Goal: Task Accomplishment & Management: Manage account settings

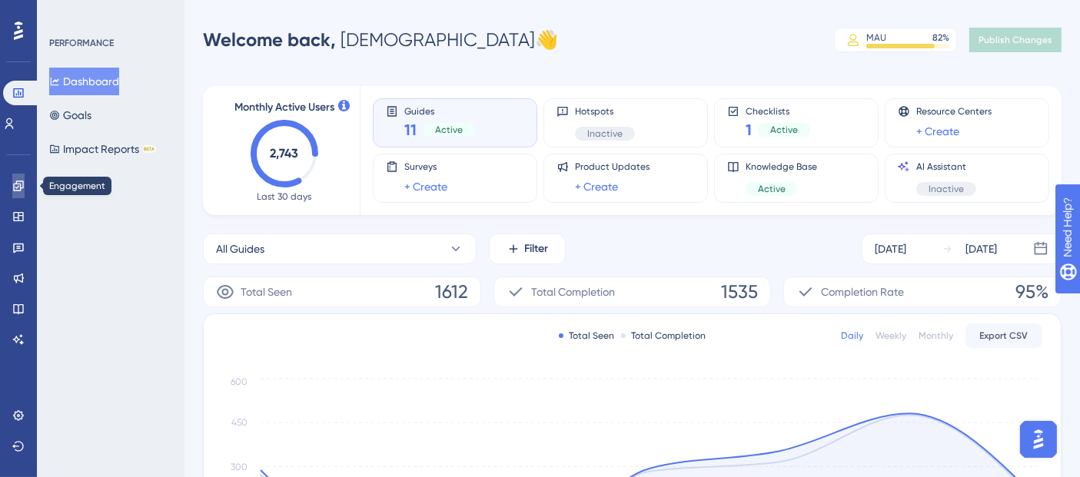
click at [15, 183] on icon at bounding box center [18, 186] width 10 height 10
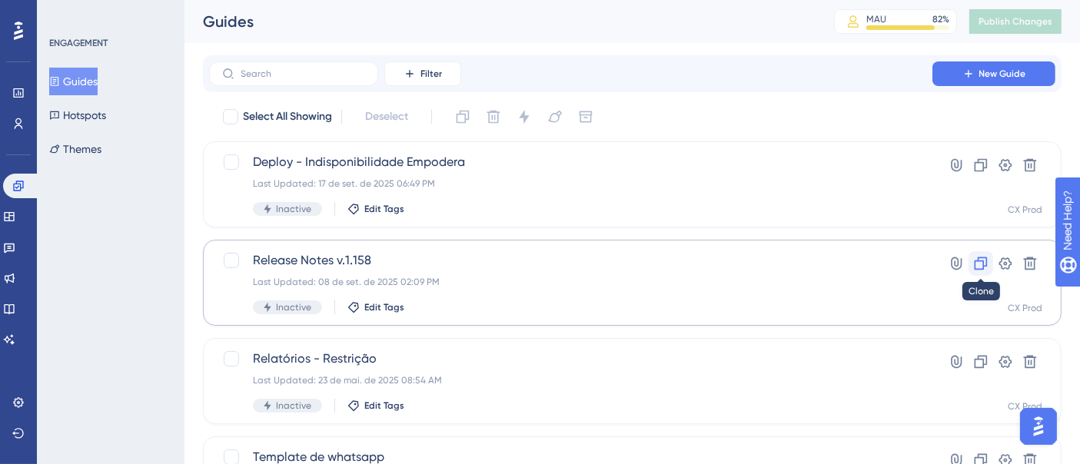
click at [975, 267] on icon at bounding box center [981, 263] width 13 height 13
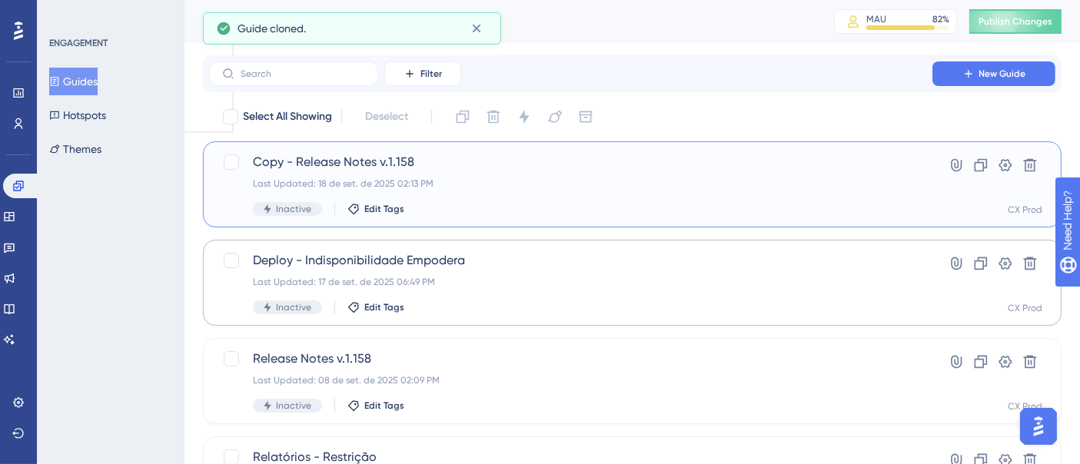
click at [488, 168] on span "Copy - Release Notes v.1.158" at bounding box center [571, 162] width 636 height 18
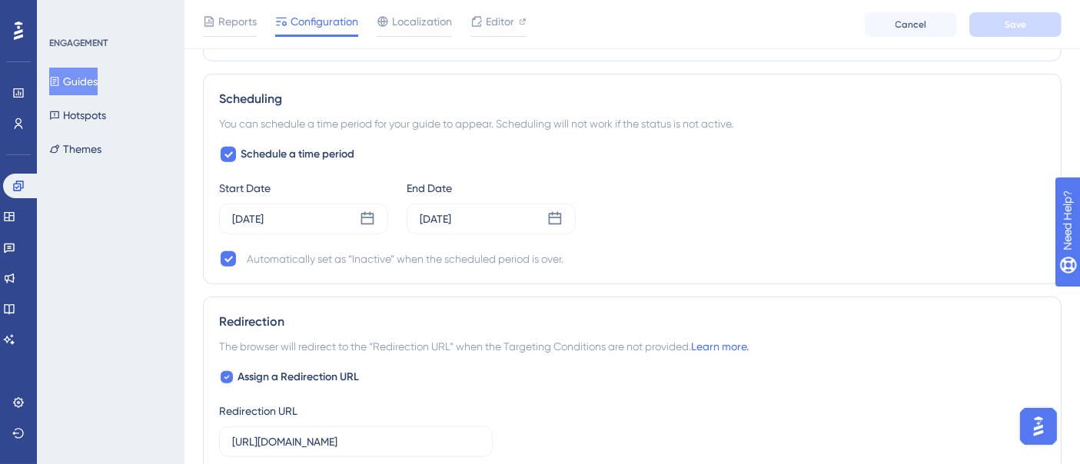
scroll to position [1110, 0]
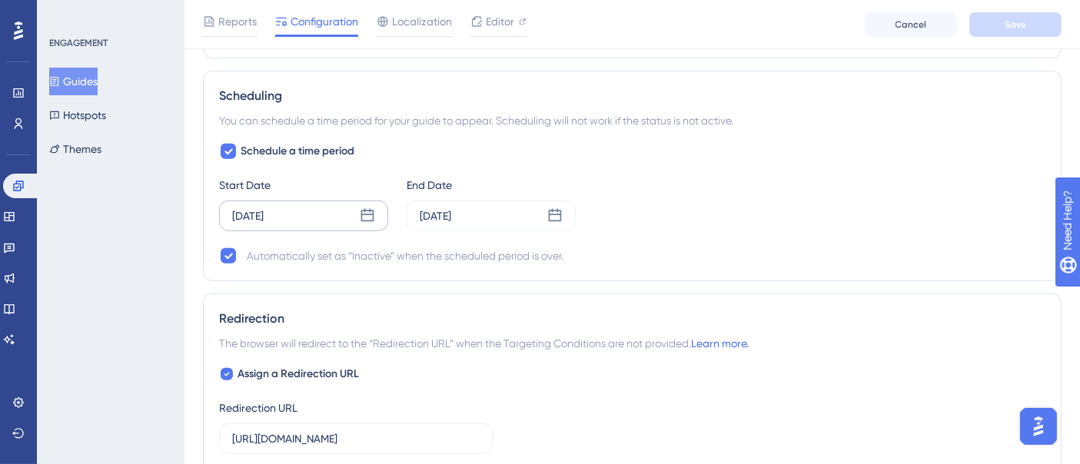
click at [372, 209] on icon at bounding box center [367, 215] width 13 height 13
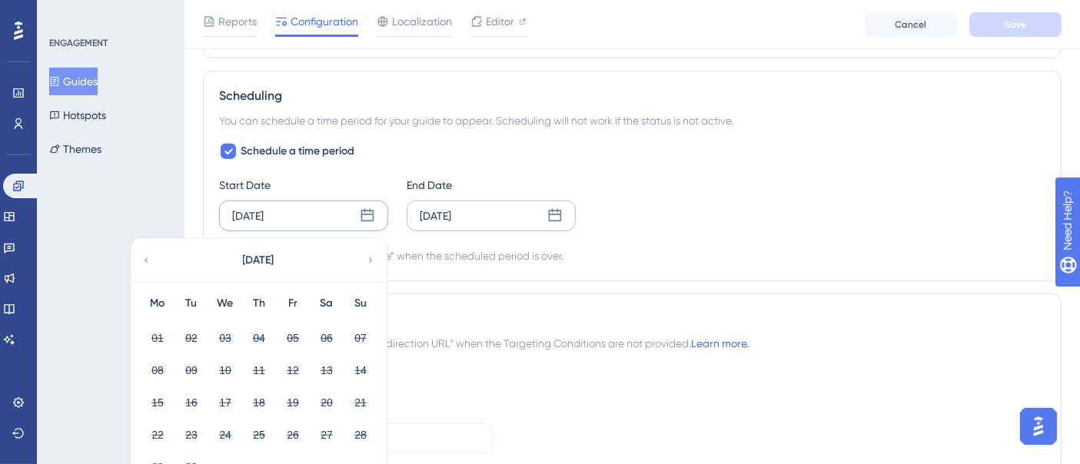
click at [506, 208] on div "Sep 10 2025" at bounding box center [491, 216] width 169 height 31
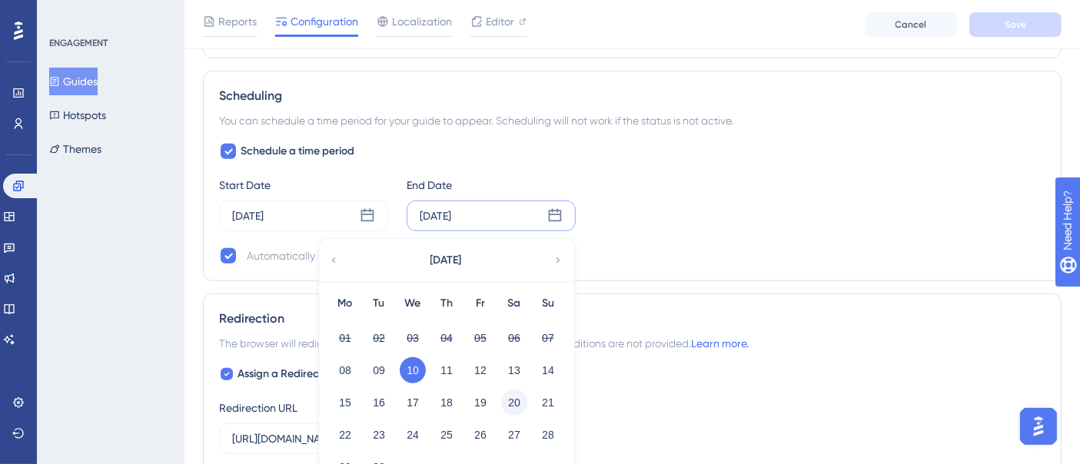
click at [520, 400] on button "20" at bounding box center [514, 403] width 26 height 26
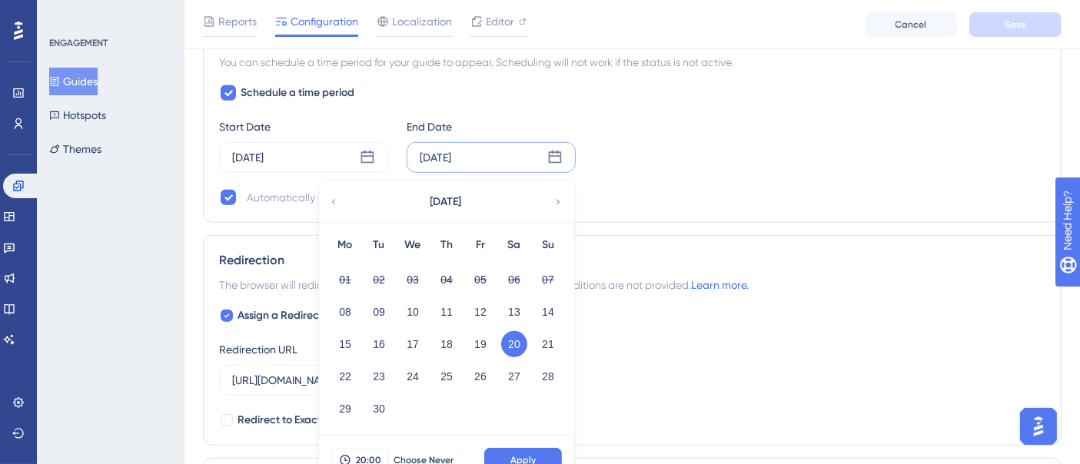
scroll to position [1195, 0]
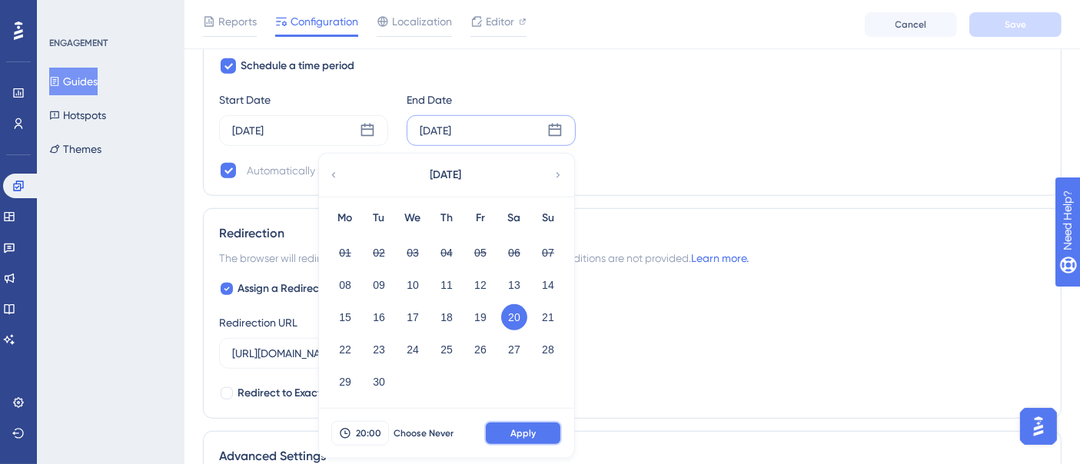
click at [513, 429] on span "Apply" at bounding box center [522, 433] width 25 height 12
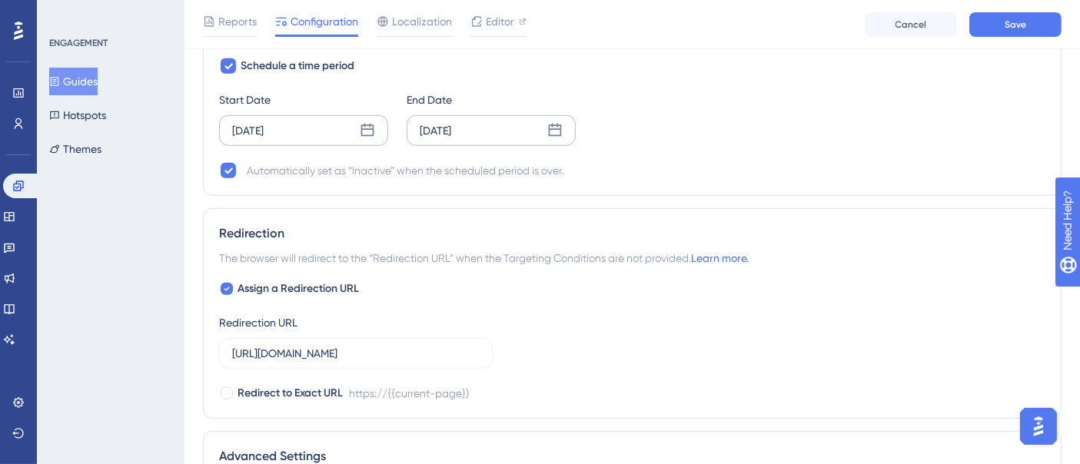
click at [306, 120] on div "Sep 08 2025" at bounding box center [303, 130] width 169 height 31
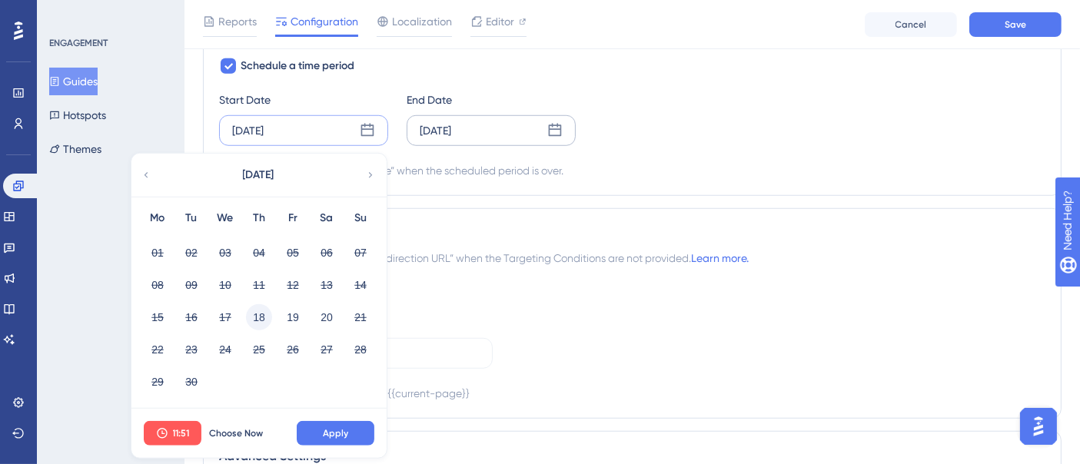
click at [267, 308] on button "18" at bounding box center [259, 317] width 26 height 26
click at [263, 307] on button "18" at bounding box center [259, 317] width 26 height 26
click at [176, 427] on span "11:51" at bounding box center [181, 433] width 17 height 12
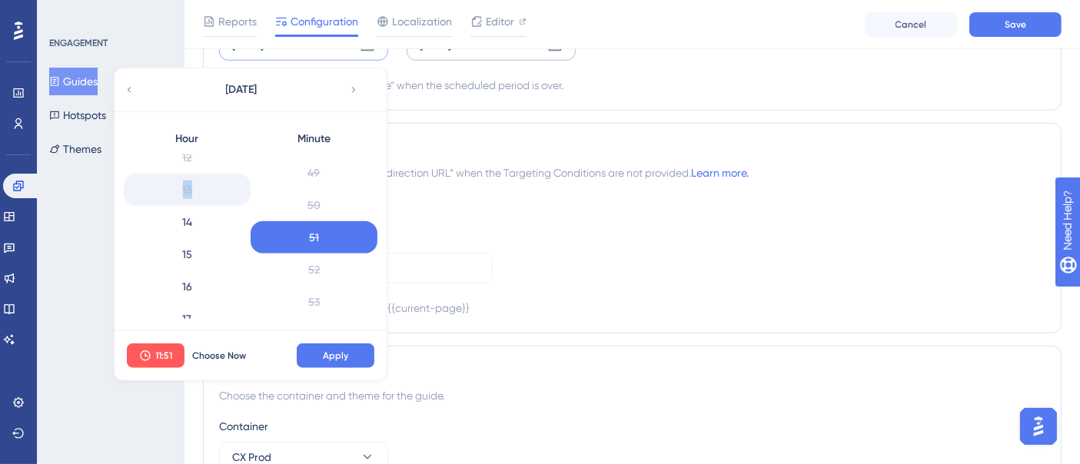
scroll to position [374, 0]
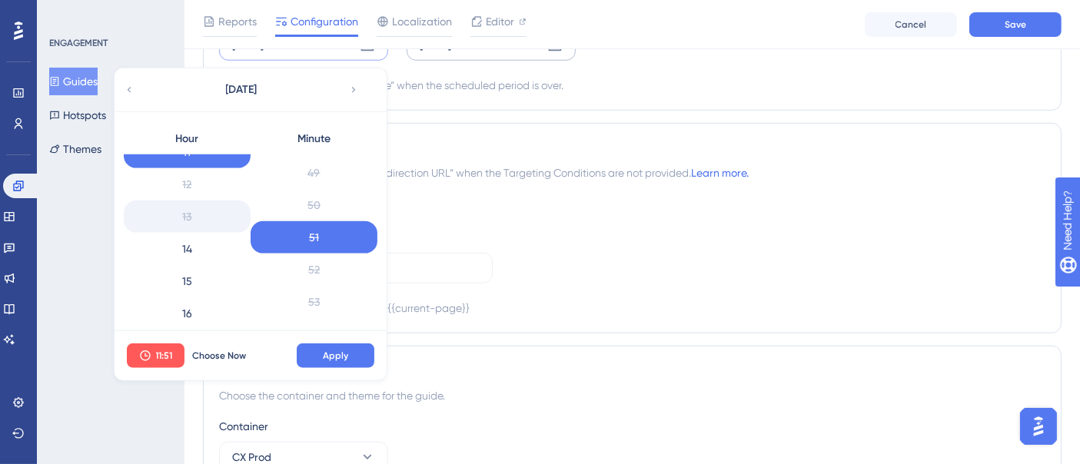
drag, startPoint x: 188, startPoint y: 190, endPoint x: 188, endPoint y: 222, distance: 32.3
click at [188, 211] on div "0 1 2 3 4 5 6 7 8 9 10 11 12 13 14 15 16 17 18 19 20 21 22 23" at bounding box center [187, 236] width 127 height 164
click at [188, 298] on div "16" at bounding box center [187, 313] width 127 height 32
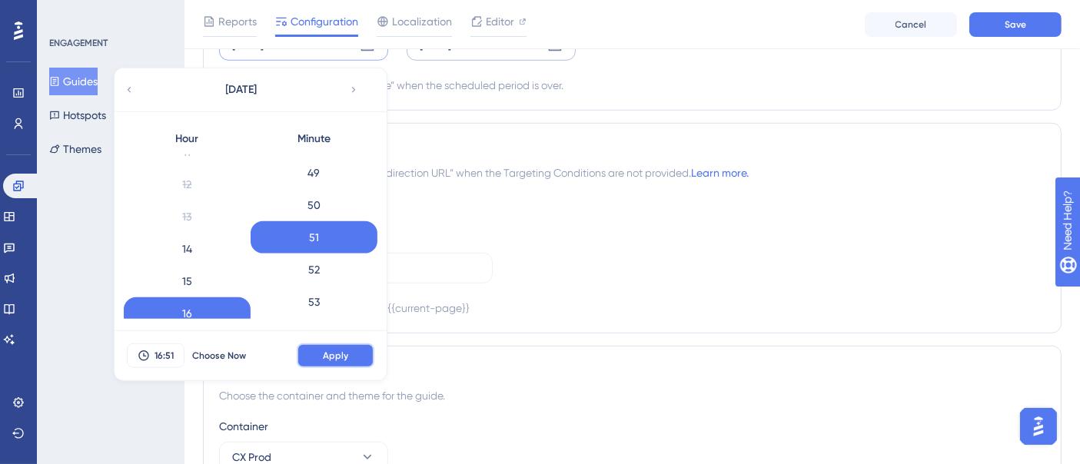
click at [329, 351] on span "Apply" at bounding box center [335, 356] width 25 height 12
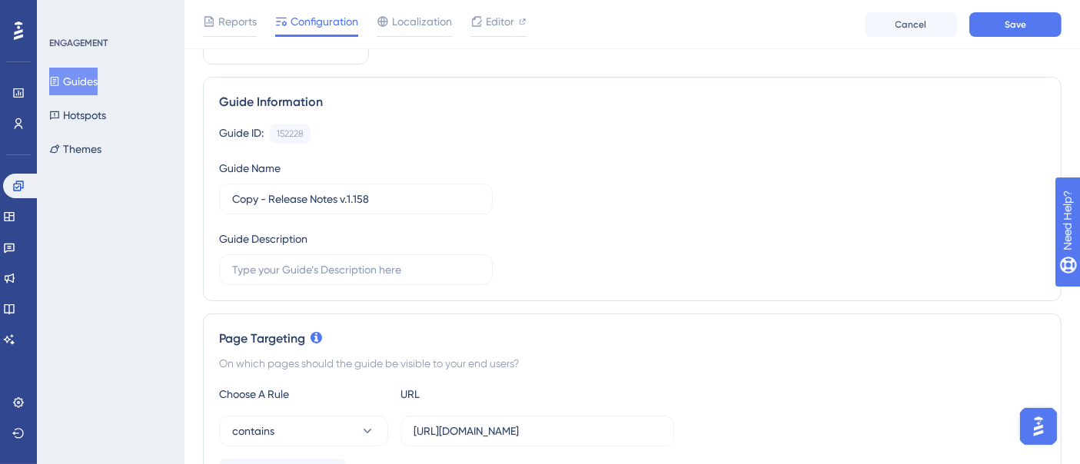
scroll to position [0, 0]
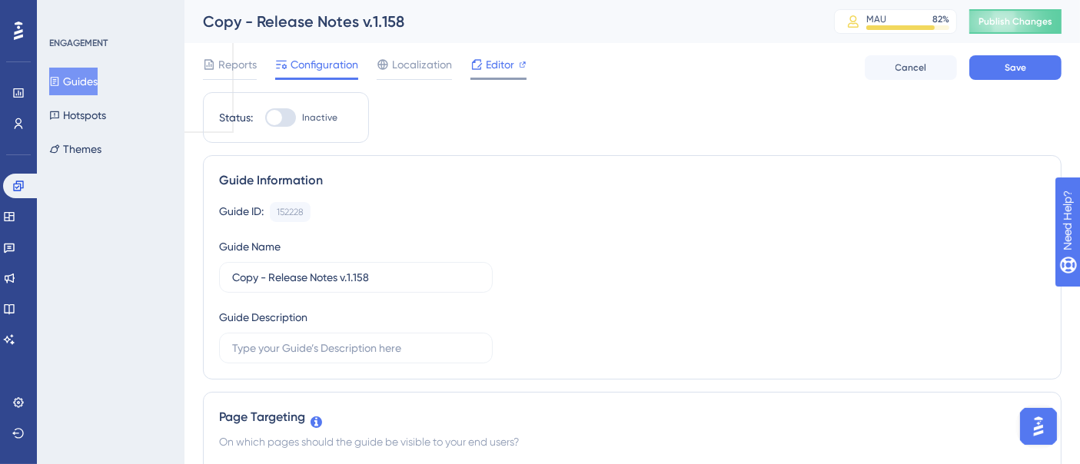
drag, startPoint x: 492, startPoint y: 54, endPoint x: 503, endPoint y: 55, distance: 11.6
click at [492, 54] on div "Reports Configuration Localization Editor Cancel Save" at bounding box center [632, 67] width 858 height 49
click at [505, 61] on span "Editor" at bounding box center [500, 64] width 28 height 18
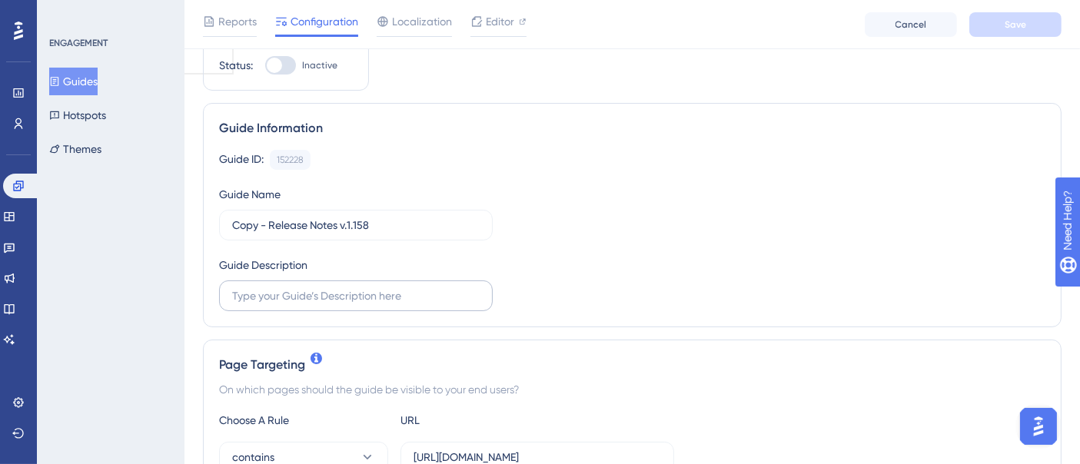
scroll to position [85, 0]
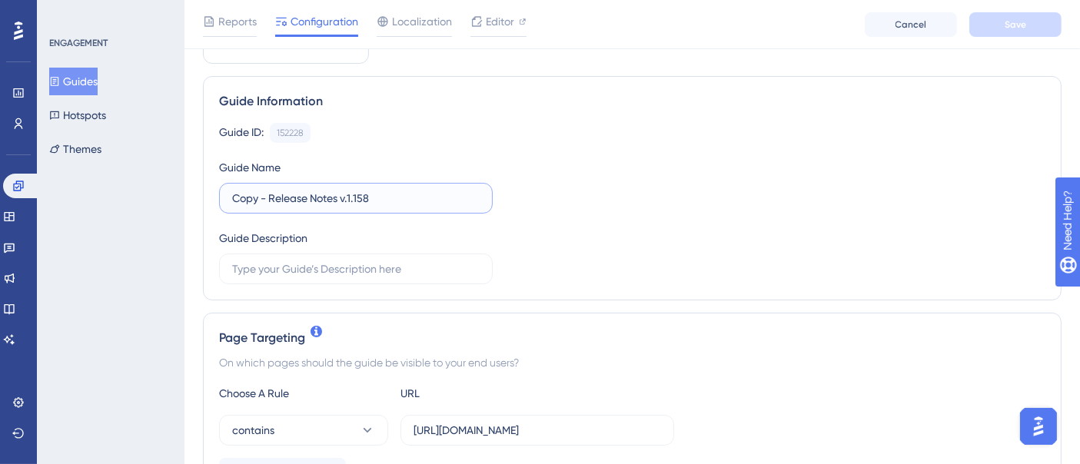
click at [377, 195] on input "Copy - Release Notes v.1.158" at bounding box center [355, 198] width 247 height 17
drag, startPoint x: 267, startPoint y: 196, endPoint x: 173, endPoint y: 188, distance: 94.9
type input "Release Notes v.1.159"
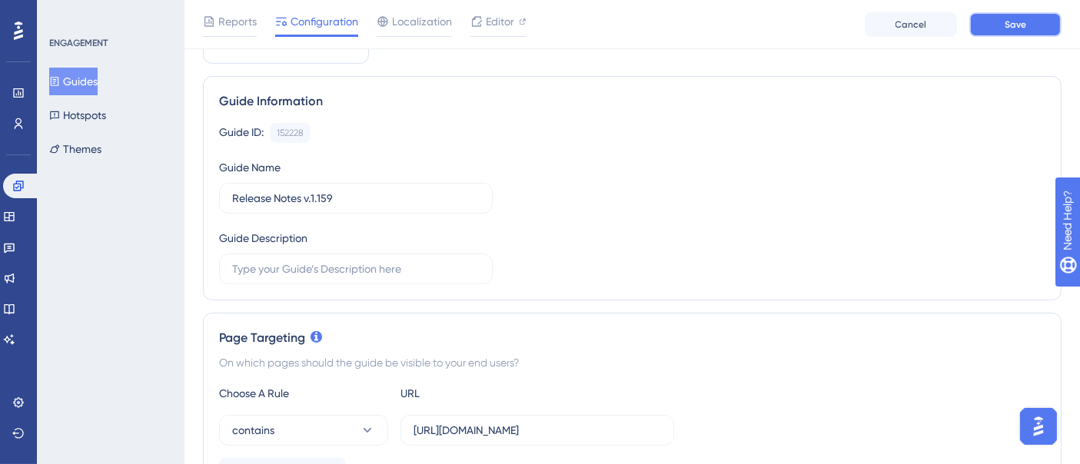
click at [1048, 20] on button "Save" at bounding box center [1015, 24] width 92 height 25
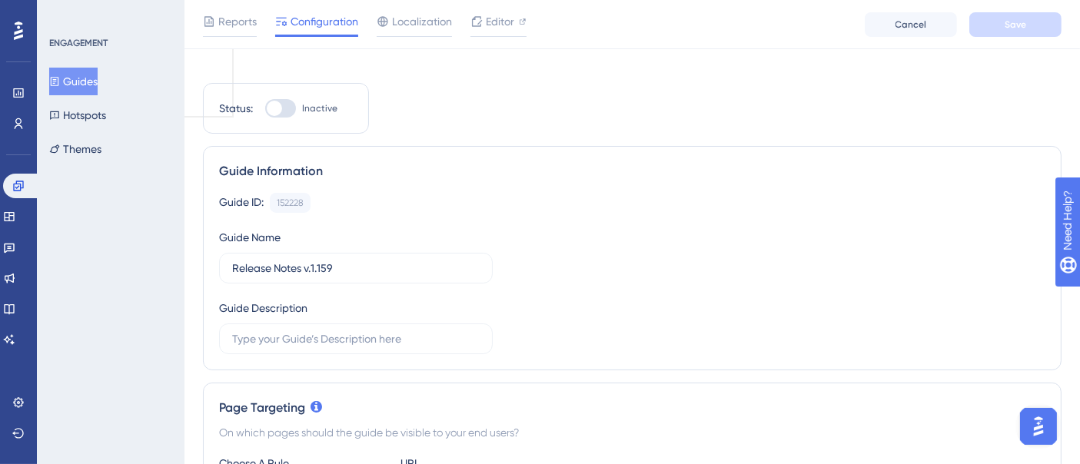
scroll to position [0, 0]
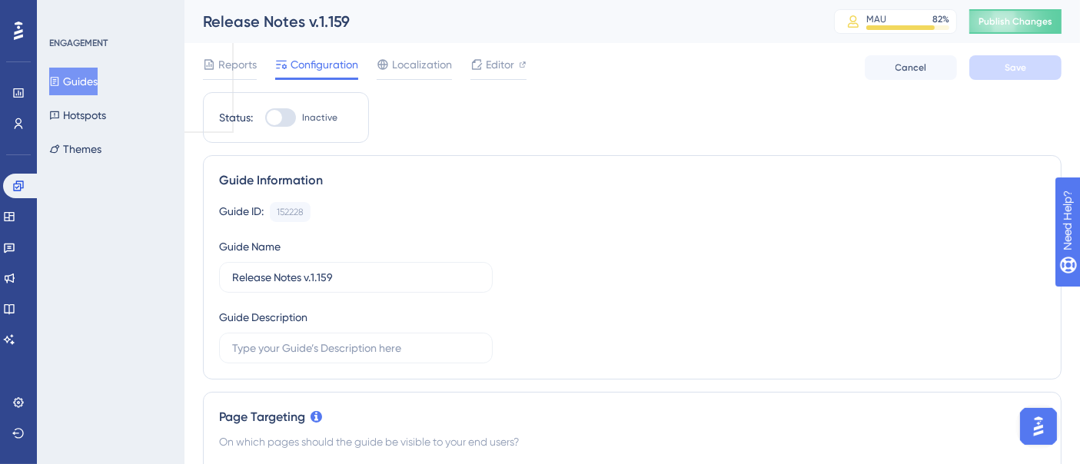
click at [283, 115] on div at bounding box center [280, 117] width 31 height 18
click at [265, 118] on input "Inactive" at bounding box center [264, 118] width 1 height 1
checkbox input "true"
click at [999, 62] on button "Save" at bounding box center [1015, 67] width 92 height 25
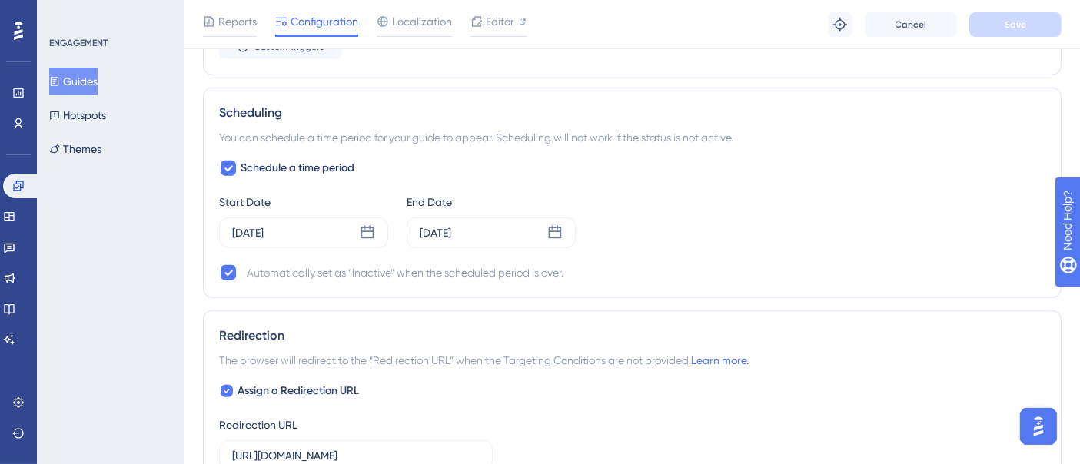
scroll to position [1110, 0]
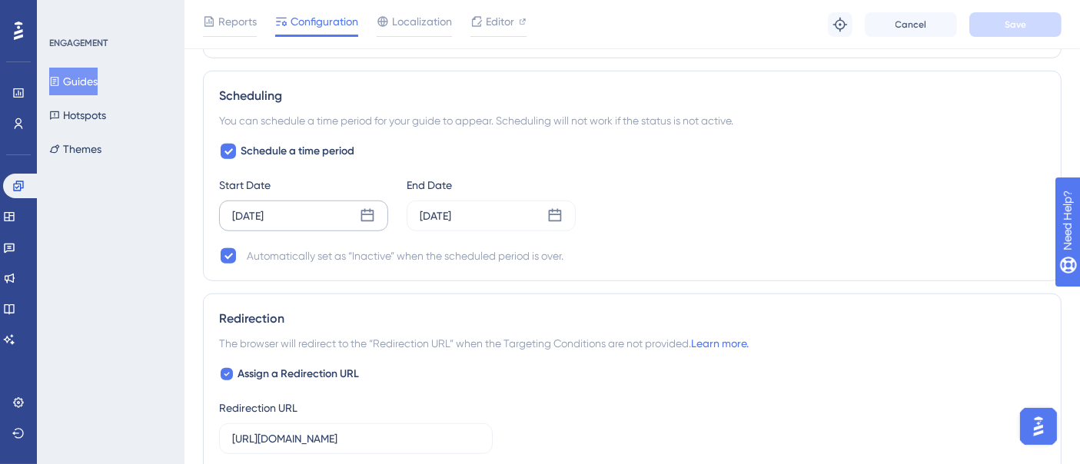
click at [374, 208] on icon at bounding box center [367, 215] width 15 height 15
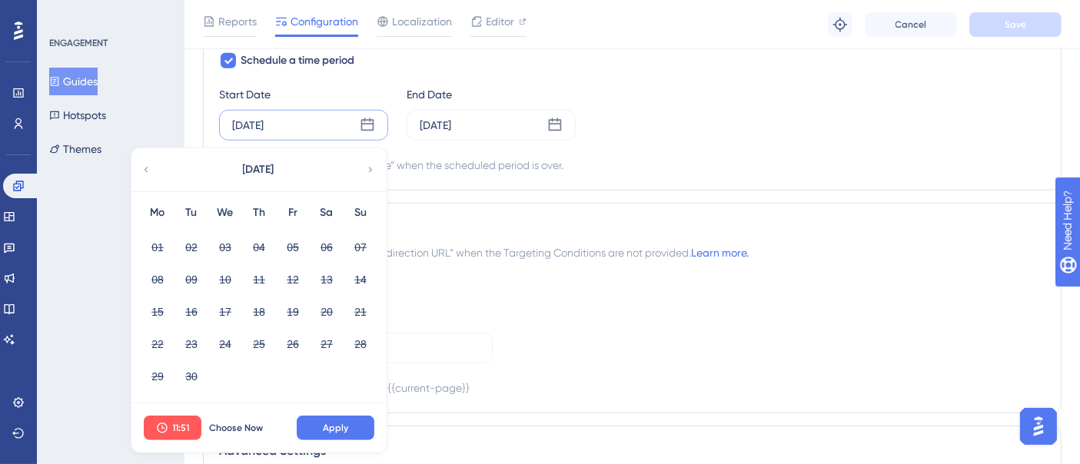
scroll to position [1366, 0]
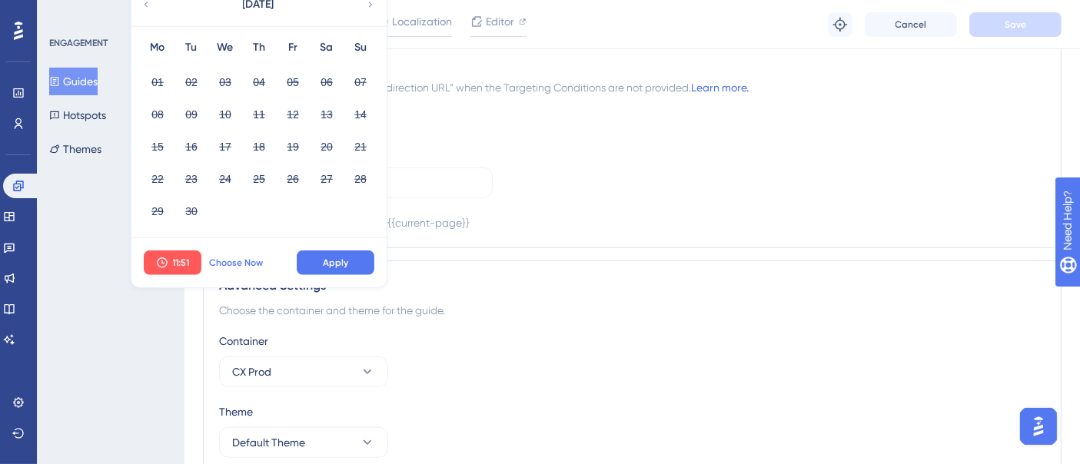
click at [234, 264] on span "Choose Now" at bounding box center [236, 263] width 54 height 12
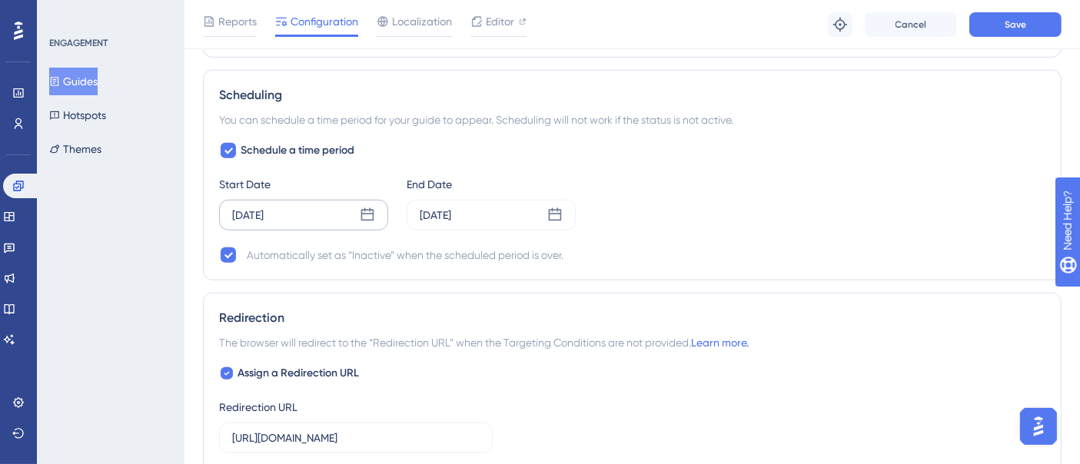
scroll to position [1110, 0]
click at [558, 214] on icon at bounding box center [554, 215] width 15 height 15
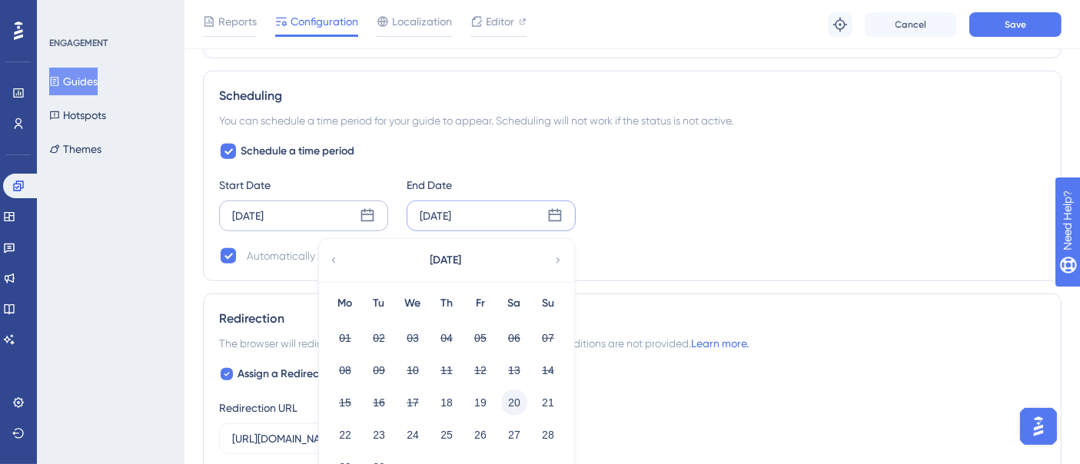
click at [513, 396] on button "20" at bounding box center [514, 403] width 26 height 26
click at [488, 397] on button "19" at bounding box center [480, 403] width 26 height 26
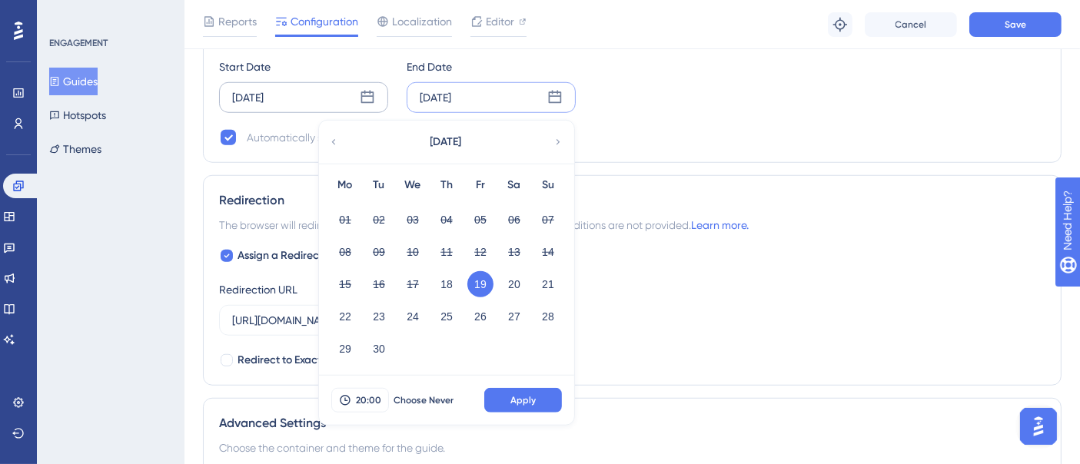
scroll to position [1432, 0]
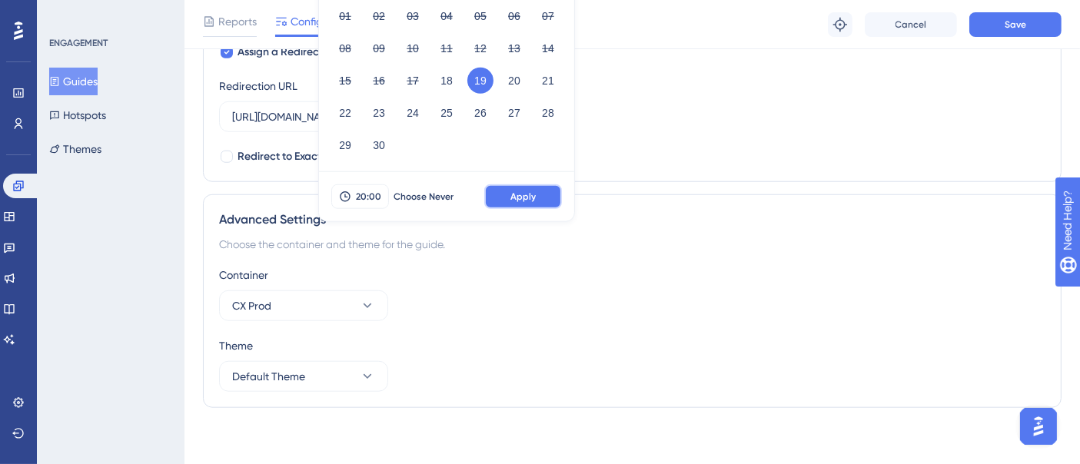
click at [523, 192] on span "Apply" at bounding box center [522, 197] width 25 height 12
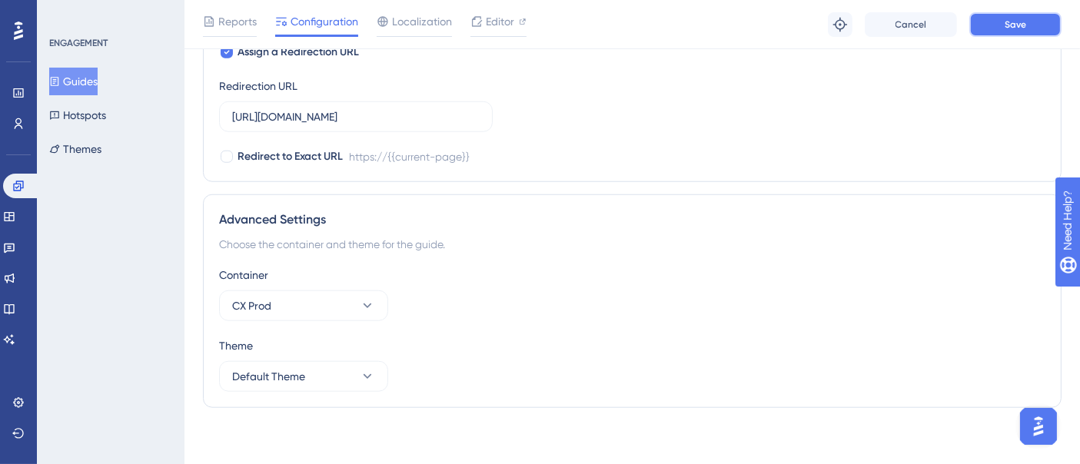
click at [1008, 27] on span "Save" at bounding box center [1016, 24] width 22 height 12
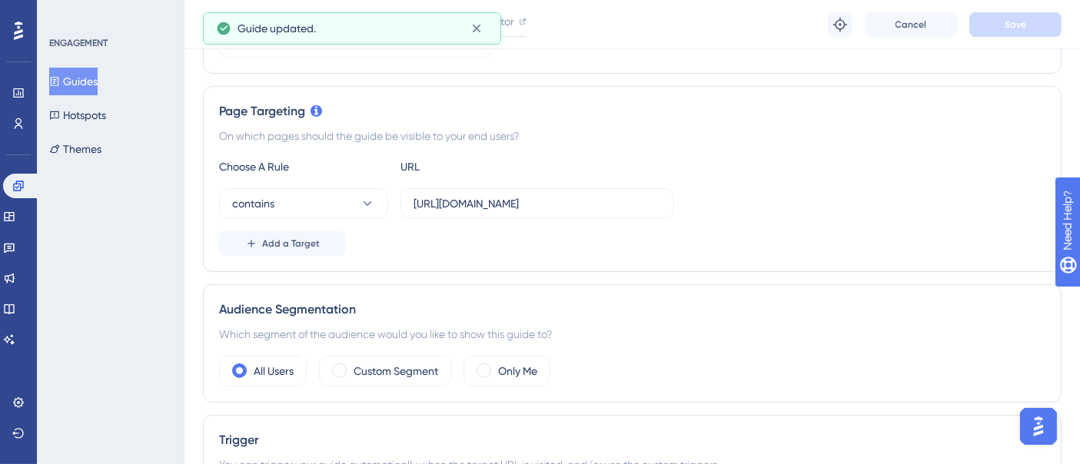
scroll to position [0, 0]
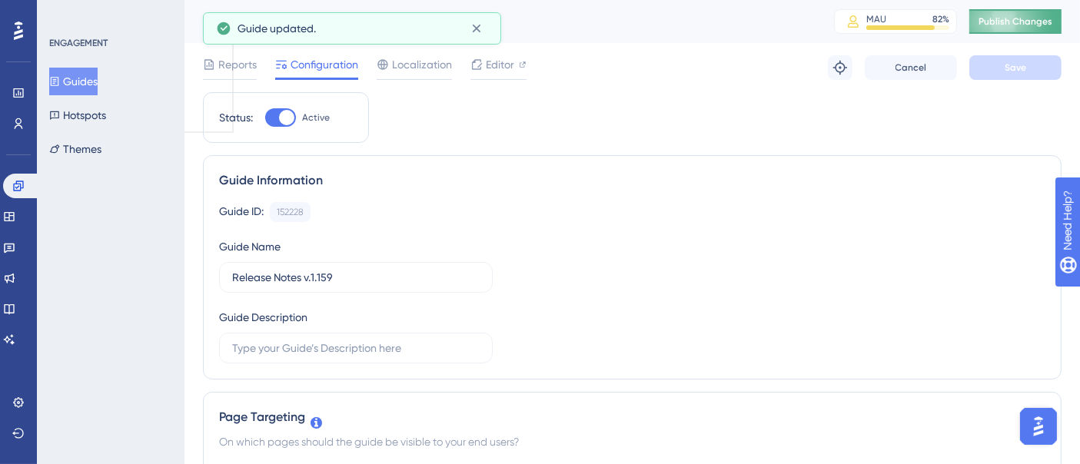
click at [1008, 10] on button "Publish Changes" at bounding box center [1015, 21] width 92 height 25
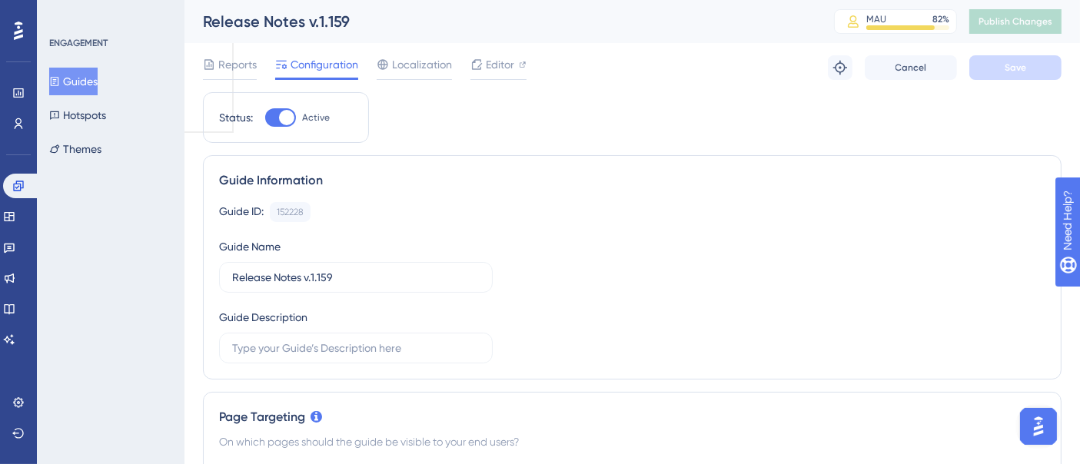
click at [89, 80] on button "Guides" at bounding box center [73, 82] width 48 height 28
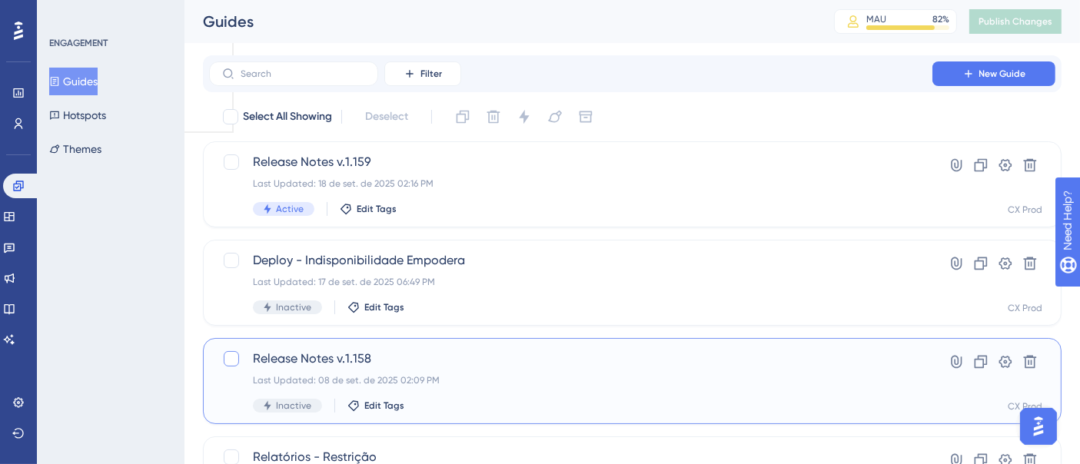
click at [228, 362] on div at bounding box center [231, 358] width 15 height 15
checkbox input "true"
click at [1030, 359] on icon at bounding box center [1029, 361] width 15 height 15
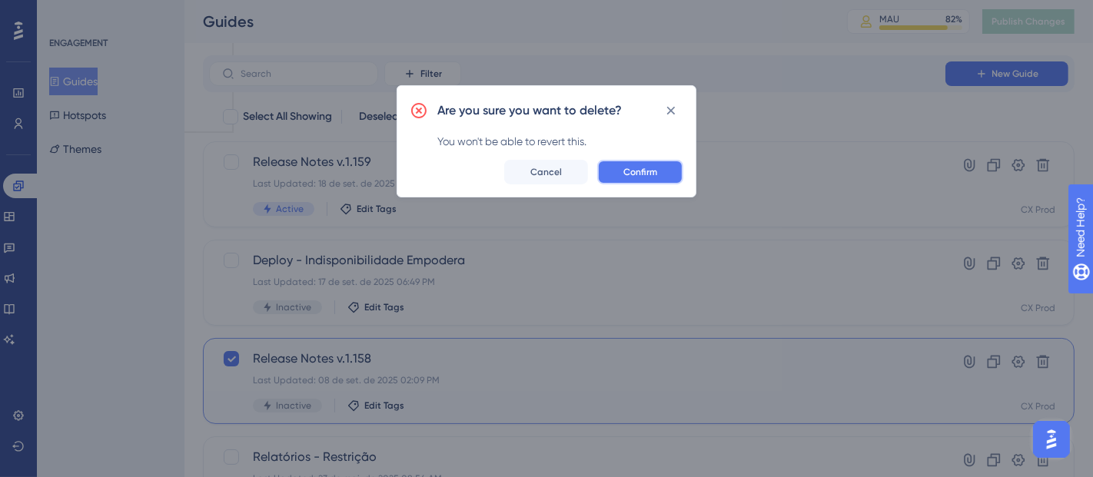
click at [623, 171] on span "Confirm" at bounding box center [640, 172] width 34 height 12
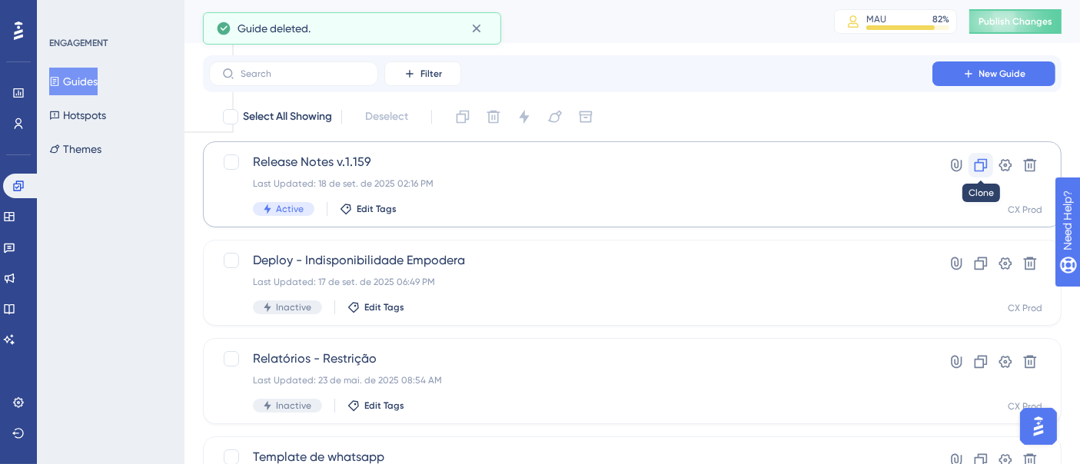
click at [985, 161] on icon at bounding box center [980, 165] width 15 height 15
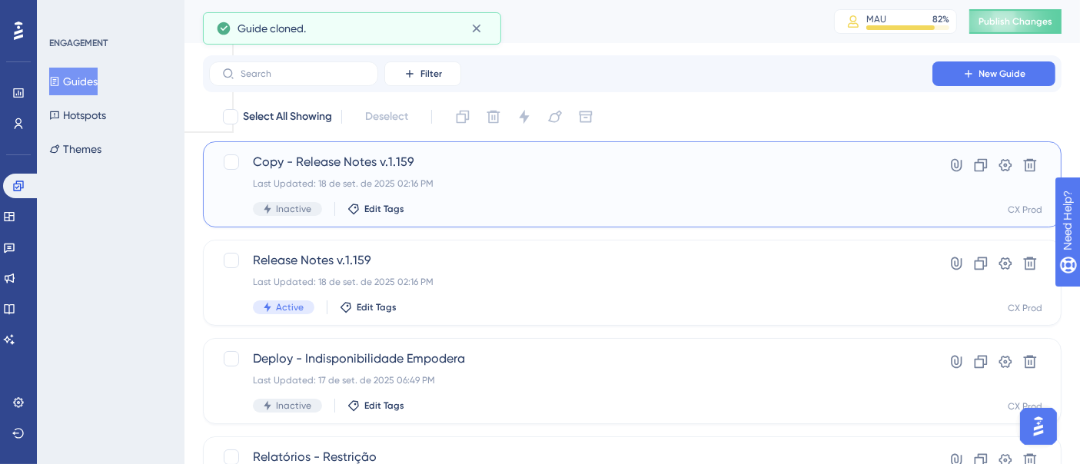
click at [382, 161] on span "Copy - Release Notes v.1.159" at bounding box center [571, 162] width 636 height 18
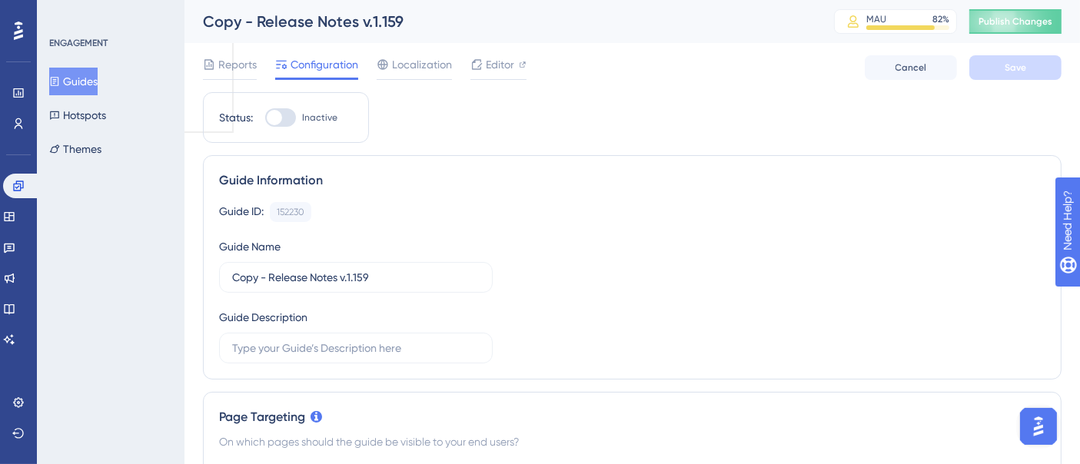
click at [287, 113] on div at bounding box center [280, 117] width 31 height 18
click at [265, 118] on input "Inactive" at bounding box center [264, 118] width 1 height 1
checkbox input "true"
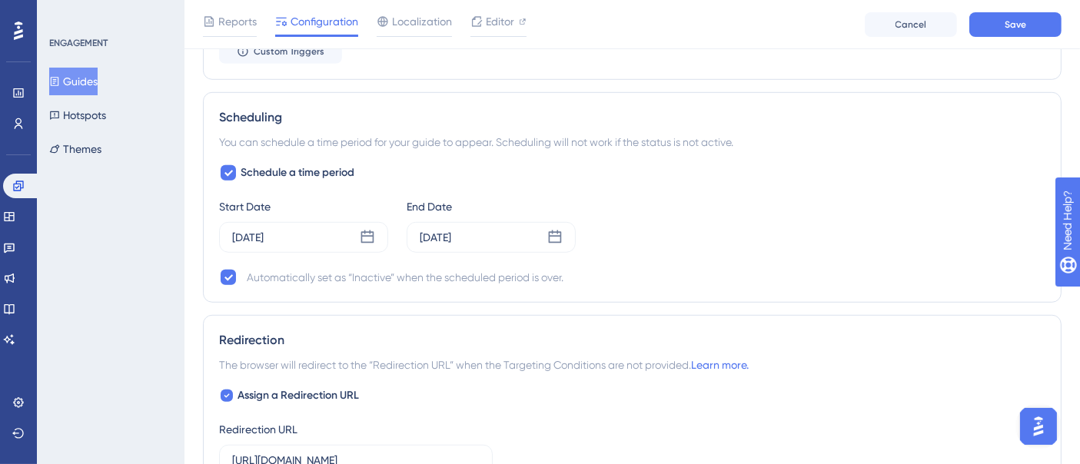
scroll to position [1195, 0]
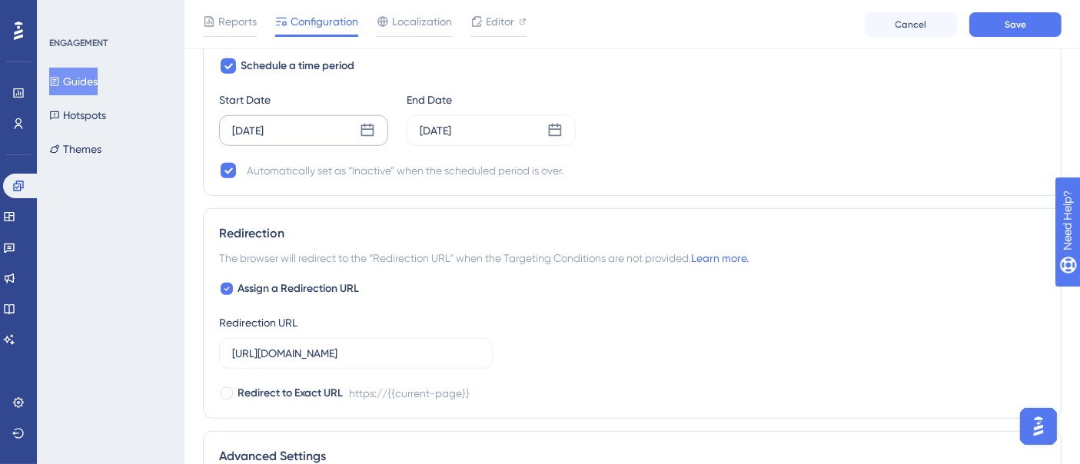
click at [370, 135] on icon at bounding box center [367, 130] width 15 height 15
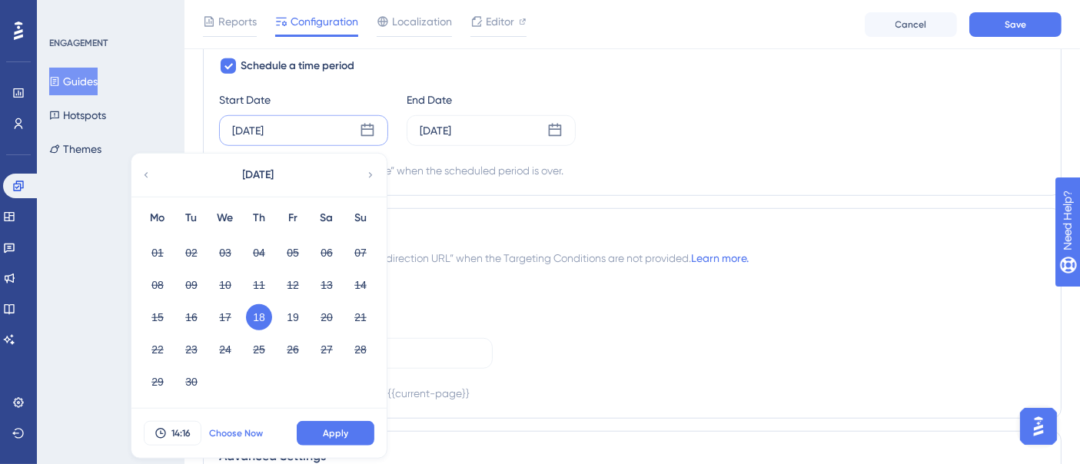
click at [239, 433] on span "Choose Now" at bounding box center [236, 433] width 54 height 12
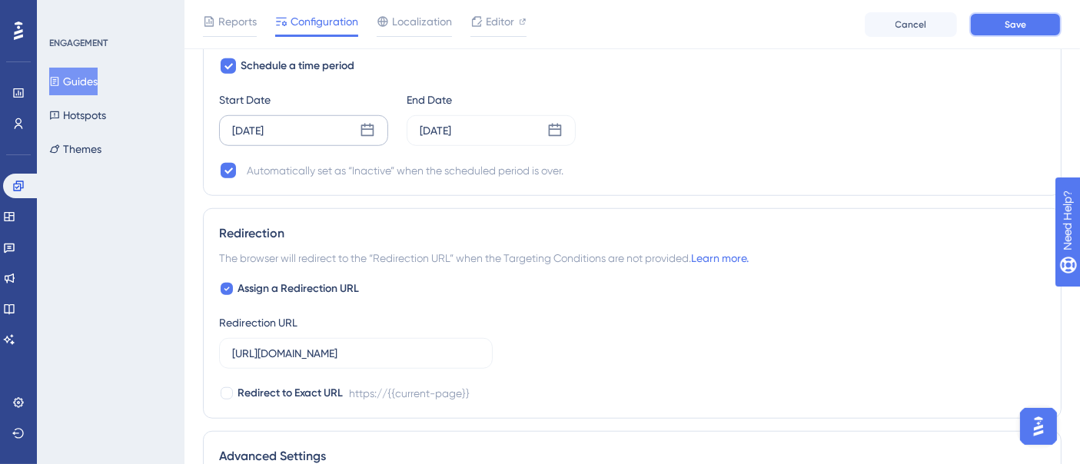
click at [1001, 26] on button "Save" at bounding box center [1015, 24] width 92 height 25
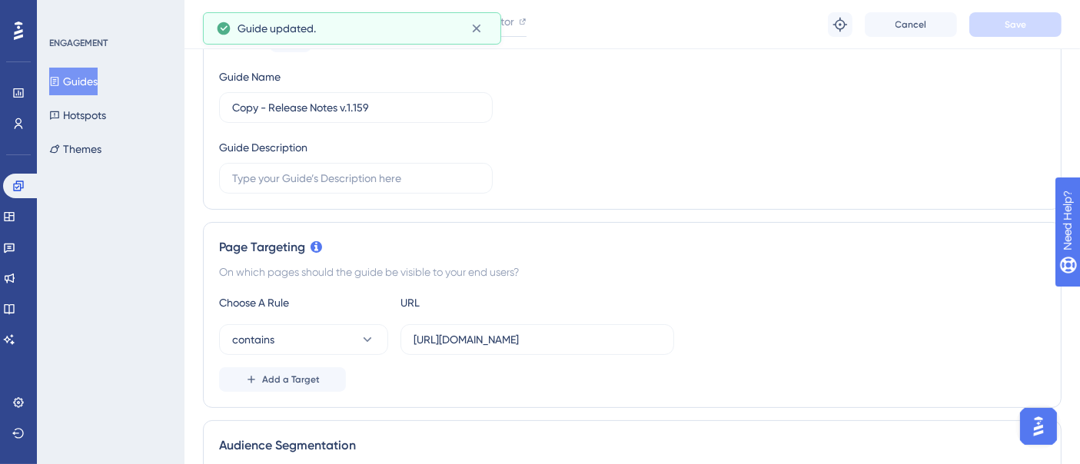
scroll to position [0, 0]
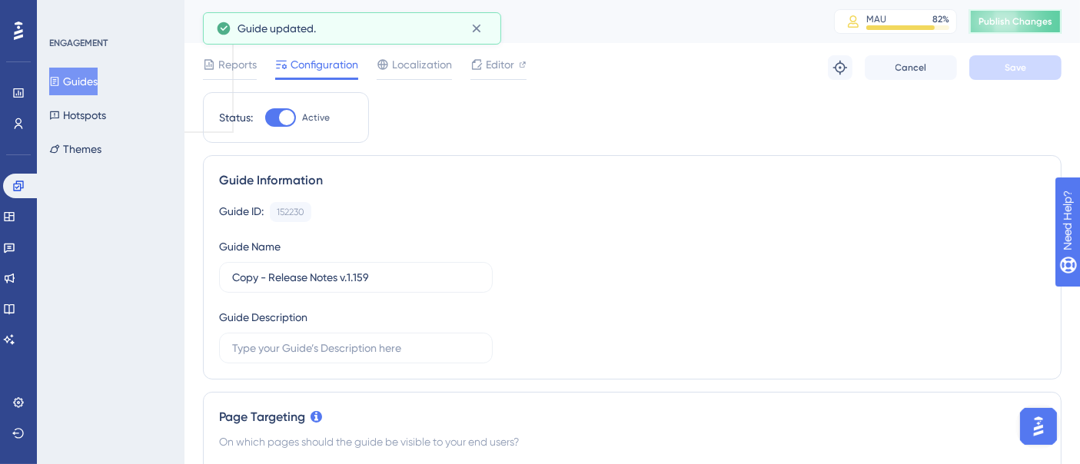
click at [1025, 21] on span "Publish Changes" at bounding box center [1015, 21] width 74 height 12
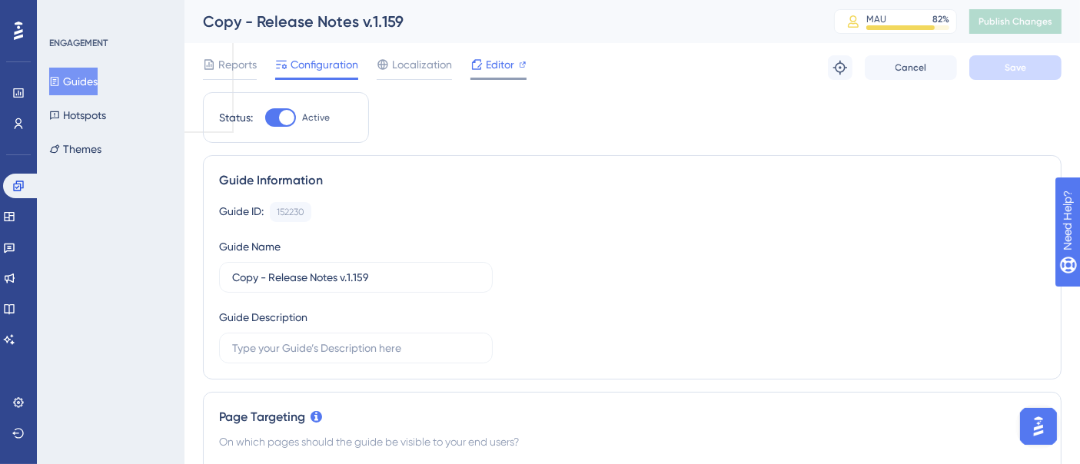
click at [483, 64] on div "Editor" at bounding box center [498, 64] width 56 height 18
click at [81, 85] on button "Guides" at bounding box center [73, 82] width 48 height 28
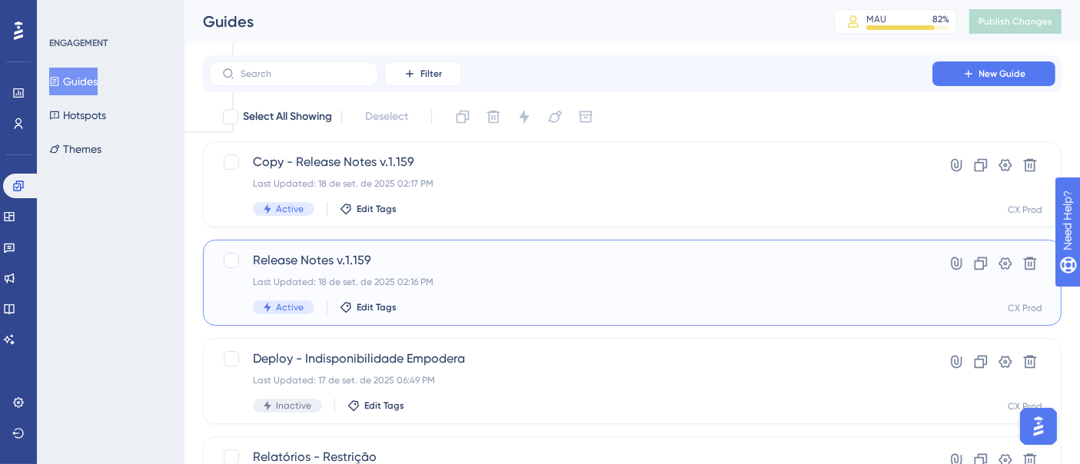
click at [547, 271] on div "Release Notes v.1.159 Last Updated: 18 de set. de 2025 02:16 PM Active Edit Tags" at bounding box center [571, 282] width 636 height 63
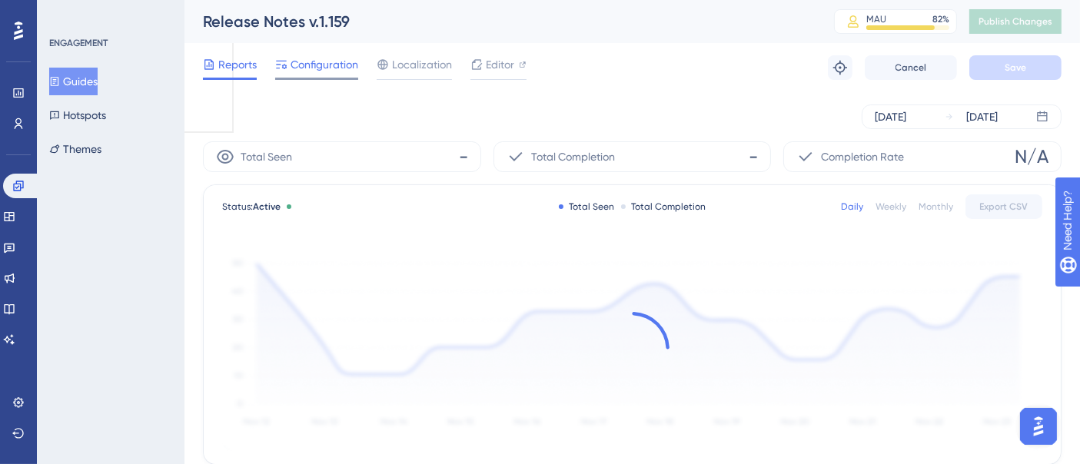
click at [310, 72] on span "Configuration" at bounding box center [325, 64] width 68 height 18
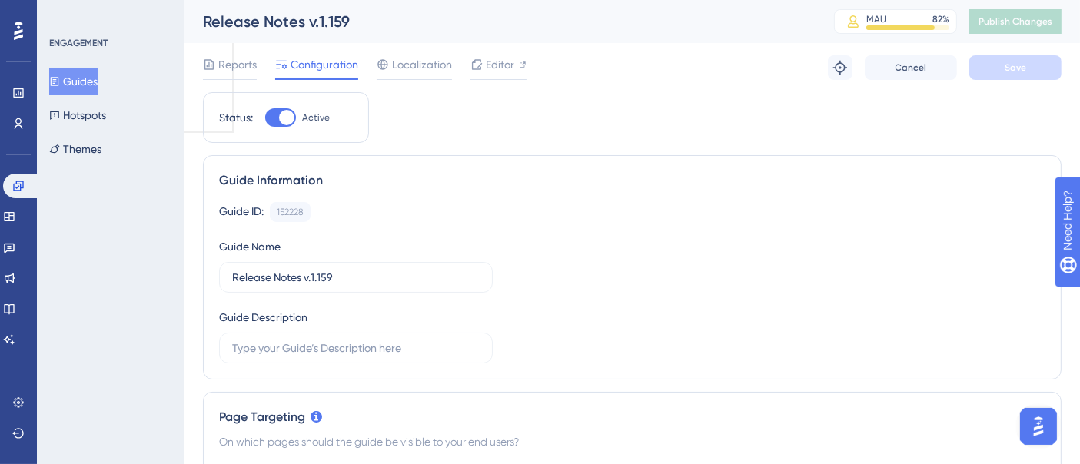
click at [296, 122] on label "Active" at bounding box center [297, 117] width 65 height 18
click at [265, 118] on input "Active" at bounding box center [264, 118] width 1 height 1
checkbox input "false"
click at [1038, 71] on button "Save" at bounding box center [1015, 67] width 92 height 25
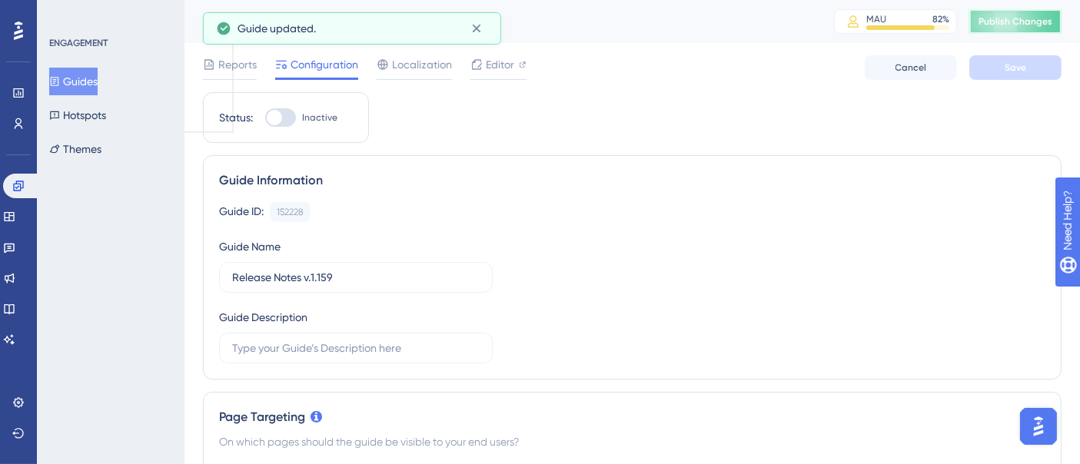
click at [1033, 23] on span "Publish Changes" at bounding box center [1015, 21] width 74 height 12
click at [85, 79] on button "Guides" at bounding box center [73, 82] width 48 height 28
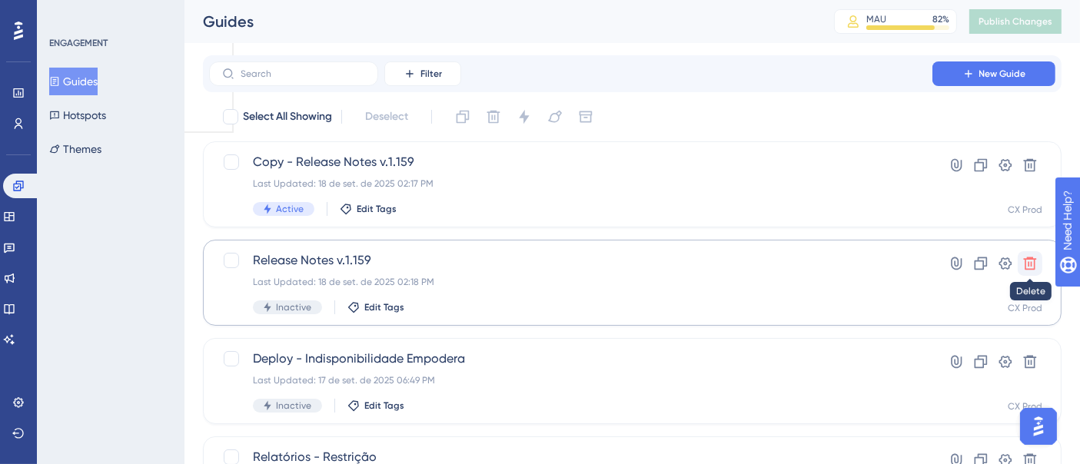
click at [1029, 261] on icon at bounding box center [1029, 263] width 15 height 15
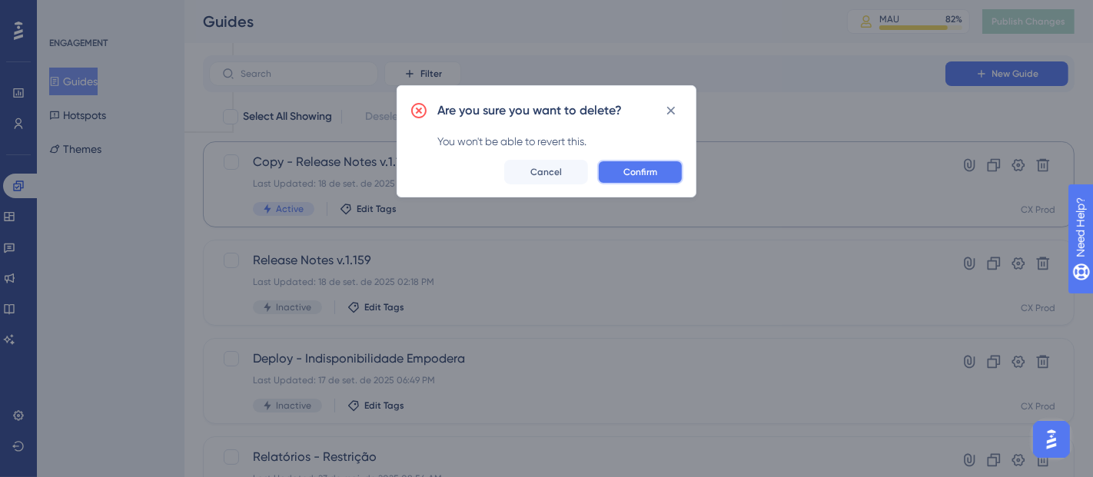
drag, startPoint x: 656, startPoint y: 164, endPoint x: 646, endPoint y: 170, distance: 11.3
click at [655, 164] on button "Confirm" at bounding box center [640, 172] width 86 height 25
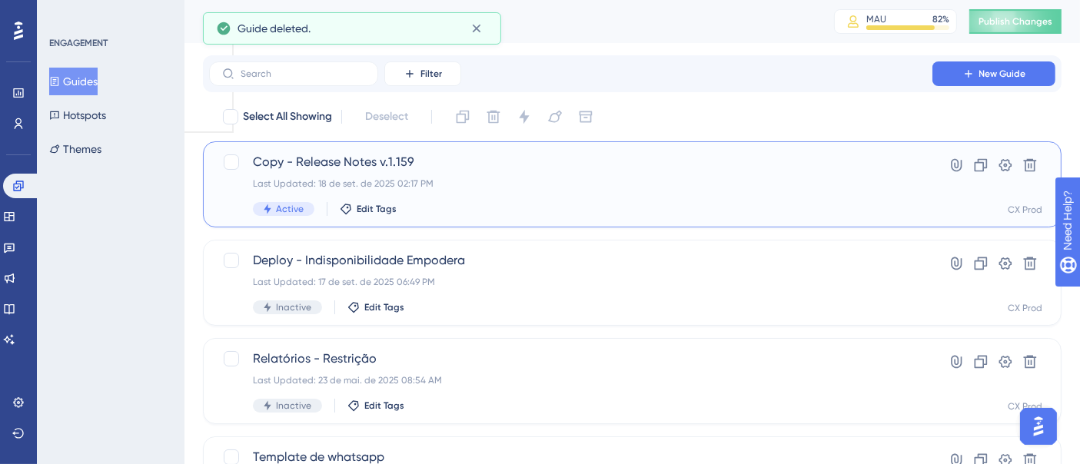
click at [359, 164] on span "Copy - Release Notes v.1.159" at bounding box center [571, 162] width 636 height 18
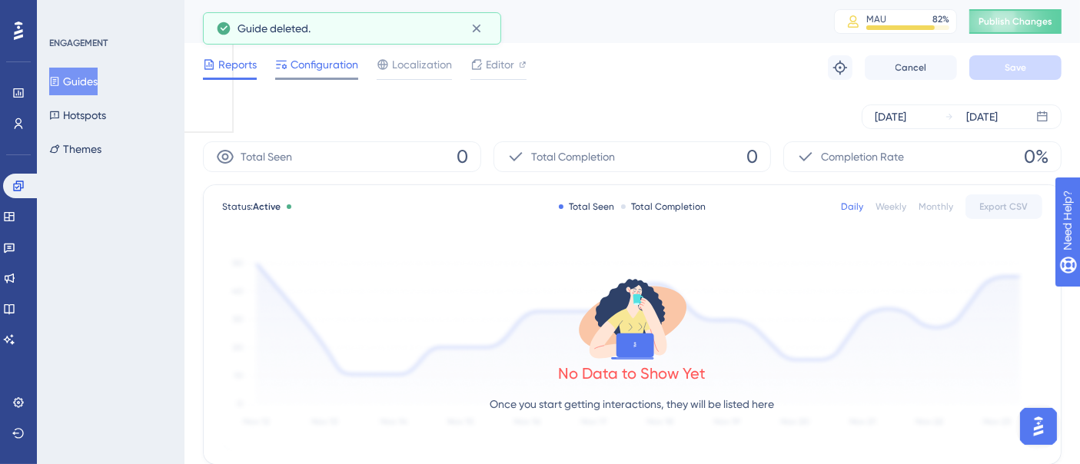
click at [344, 54] on div "Reports Configuration Localization Editor Troubleshoot Cancel Save" at bounding box center [632, 67] width 858 height 49
click at [339, 62] on span "Configuration" at bounding box center [325, 64] width 68 height 18
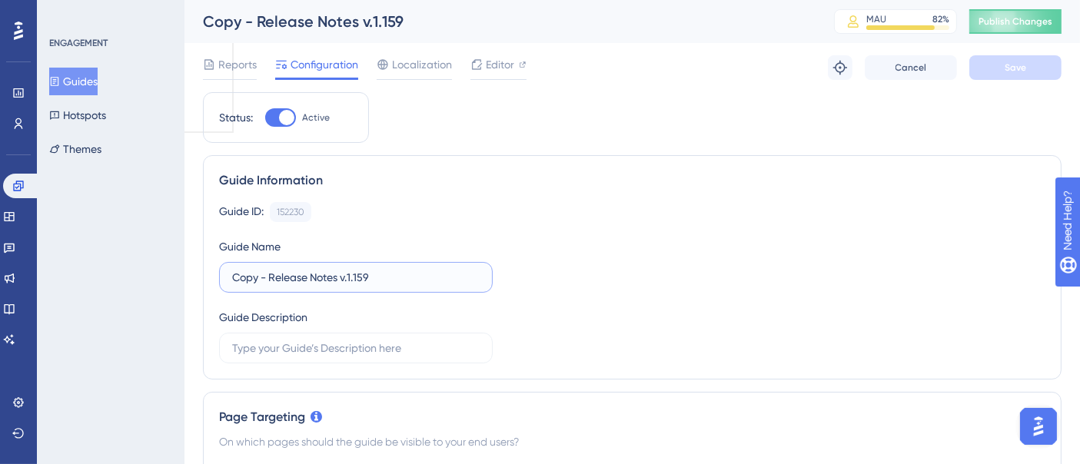
drag, startPoint x: 267, startPoint y: 278, endPoint x: 132, endPoint y: 266, distance: 135.8
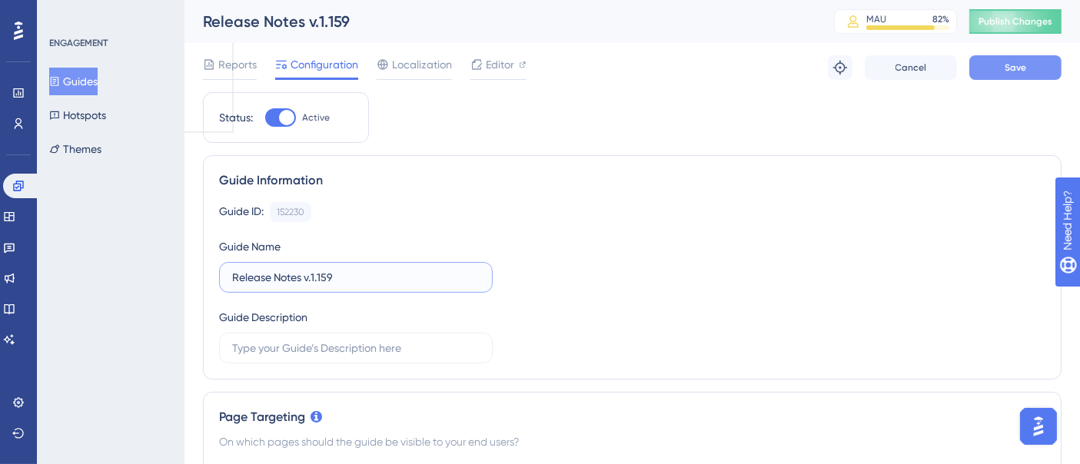
type input "Release Notes v.1.159"
click at [1018, 75] on button "Save" at bounding box center [1015, 67] width 92 height 25
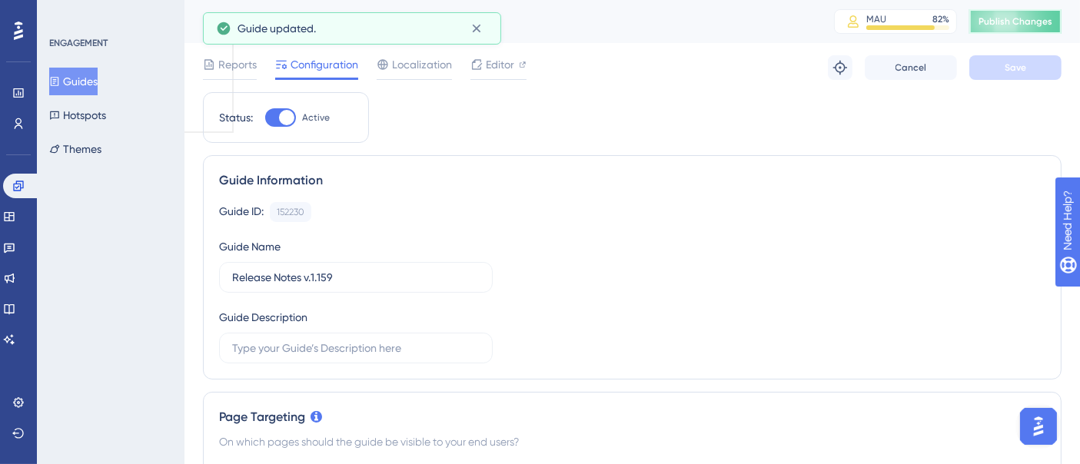
click at [1027, 23] on span "Publish Changes" at bounding box center [1015, 21] width 74 height 12
